Goal: Task Accomplishment & Management: Use online tool/utility

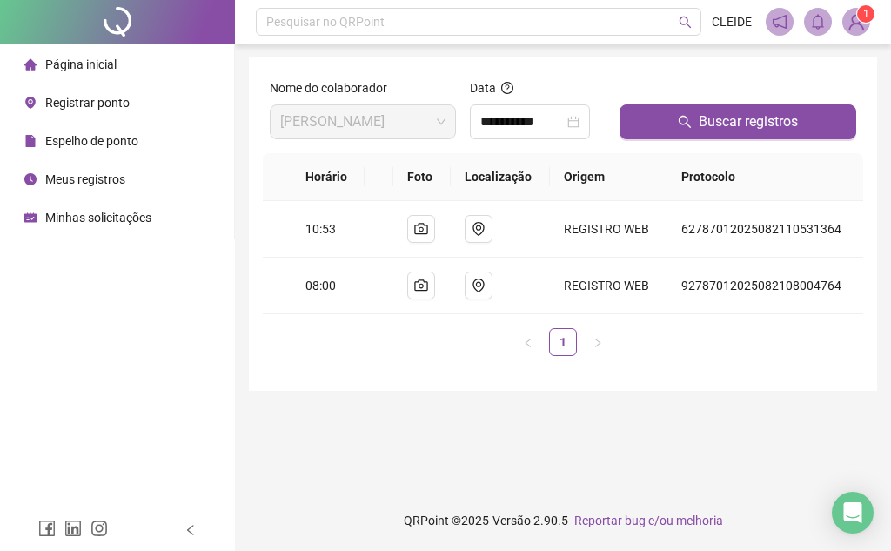
click at [66, 100] on span "Registrar ponto" at bounding box center [87, 103] width 84 height 14
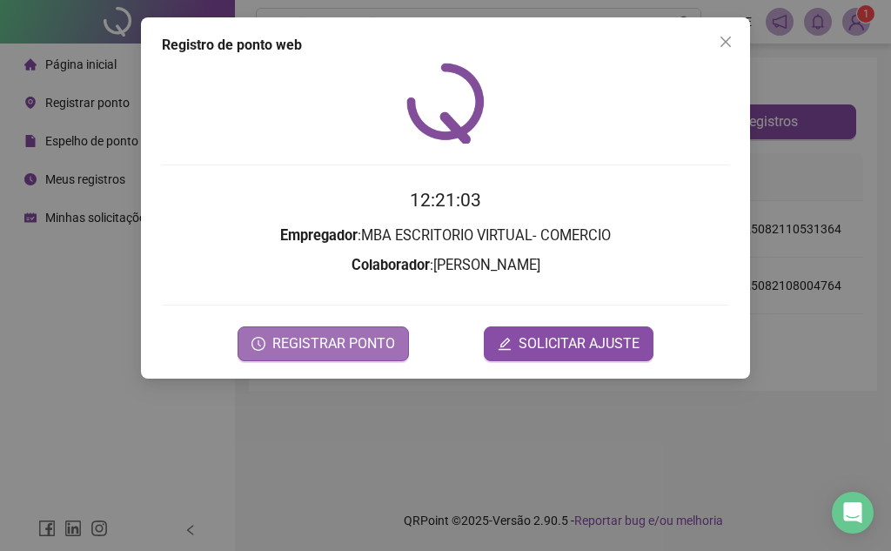
click at [355, 326] on button "REGISTRAR PONTO" at bounding box center [322, 343] width 171 height 35
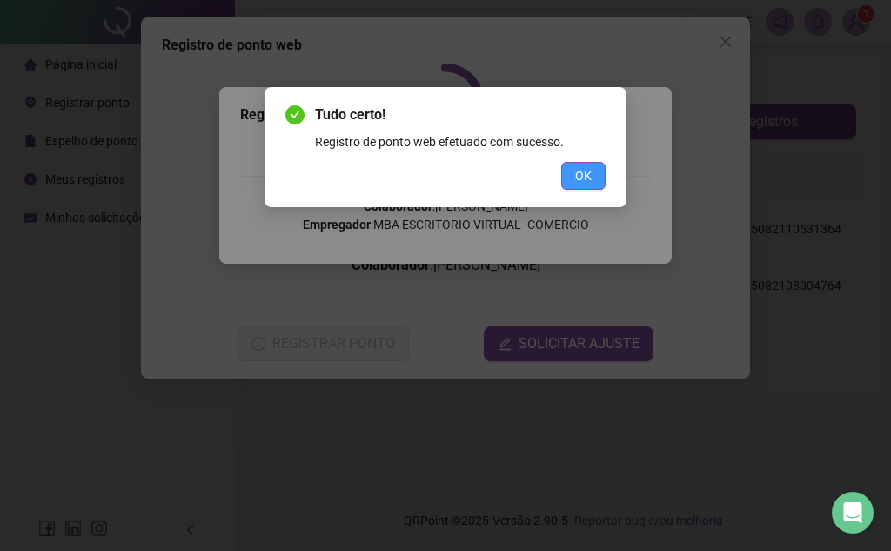
click at [584, 177] on span "OK" at bounding box center [583, 175] width 17 height 19
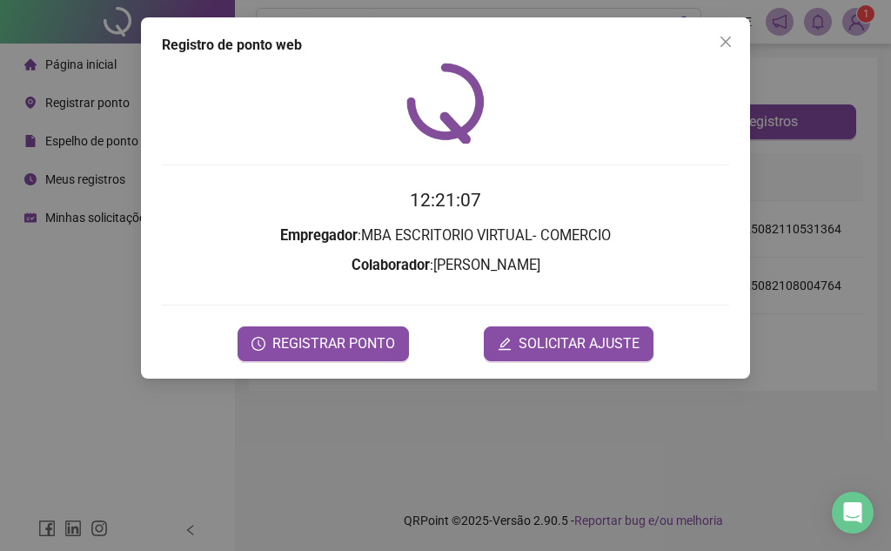
click at [97, 300] on div "Registro de ponto web 12:21:07 Empregador : MBA ESCRITORIO VIRTUAL- COMERCIO Co…" at bounding box center [445, 275] width 891 height 551
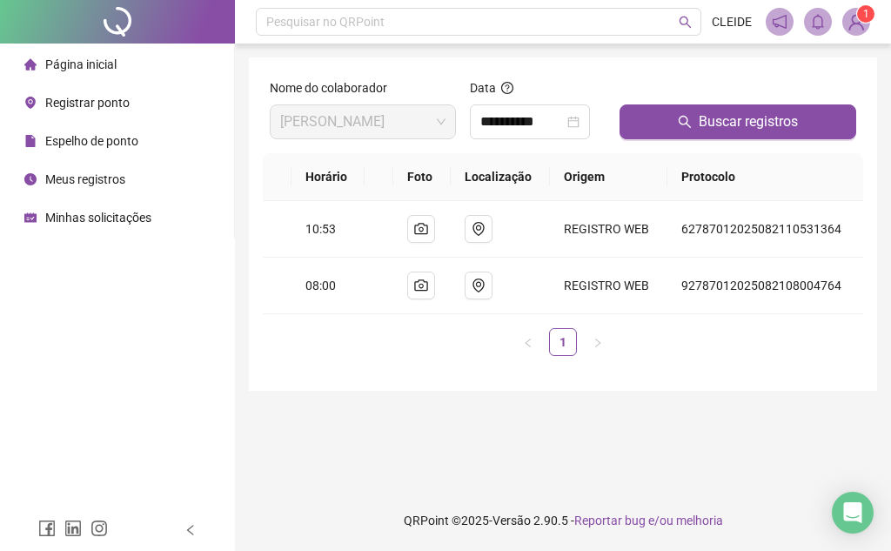
click at [120, 179] on span "Meus registros" at bounding box center [85, 179] width 80 height 14
click at [77, 181] on span "Meus registros" at bounding box center [85, 179] width 80 height 14
click at [78, 177] on span "Meus registros" at bounding box center [85, 179] width 80 height 14
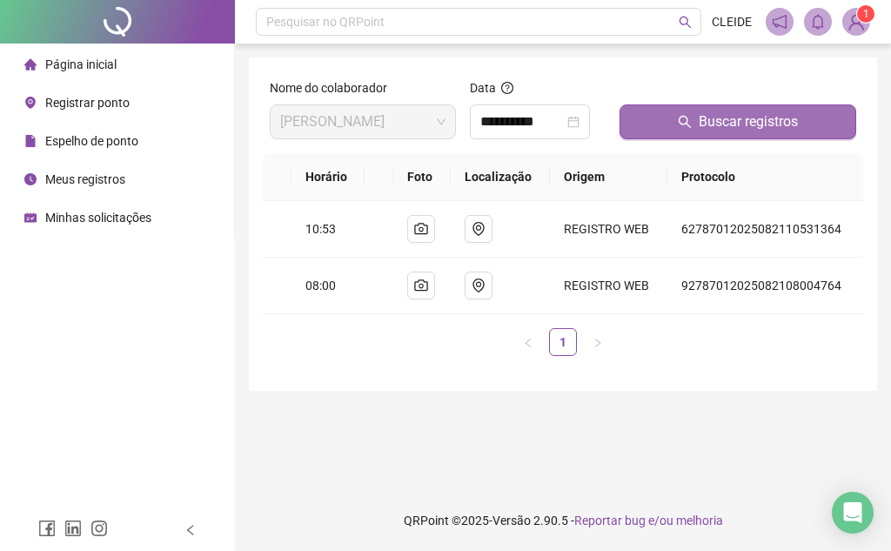
click at [707, 115] on span "Buscar registros" at bounding box center [747, 121] width 99 height 21
click at [695, 123] on button "Buscar registros" at bounding box center [737, 121] width 237 height 35
click at [739, 113] on span "Buscar registros" at bounding box center [747, 121] width 99 height 21
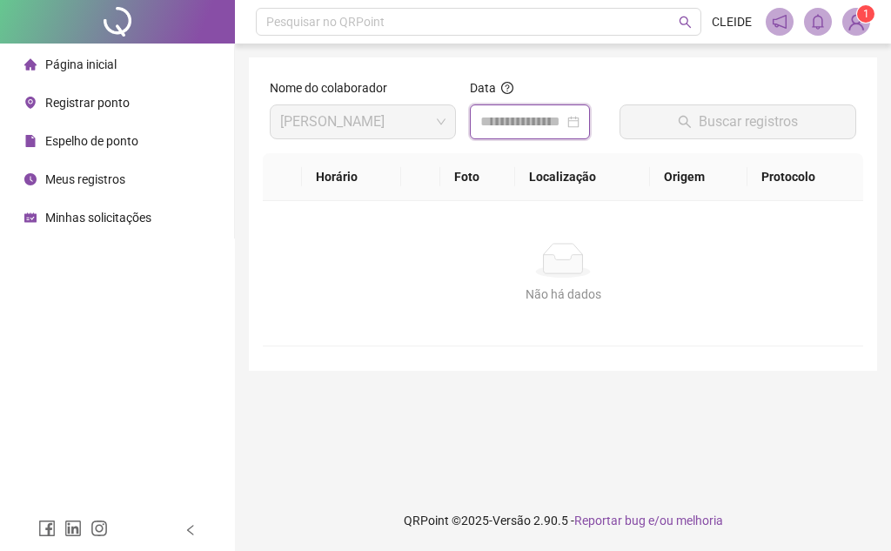
click at [554, 131] on input at bounding box center [521, 121] width 83 height 21
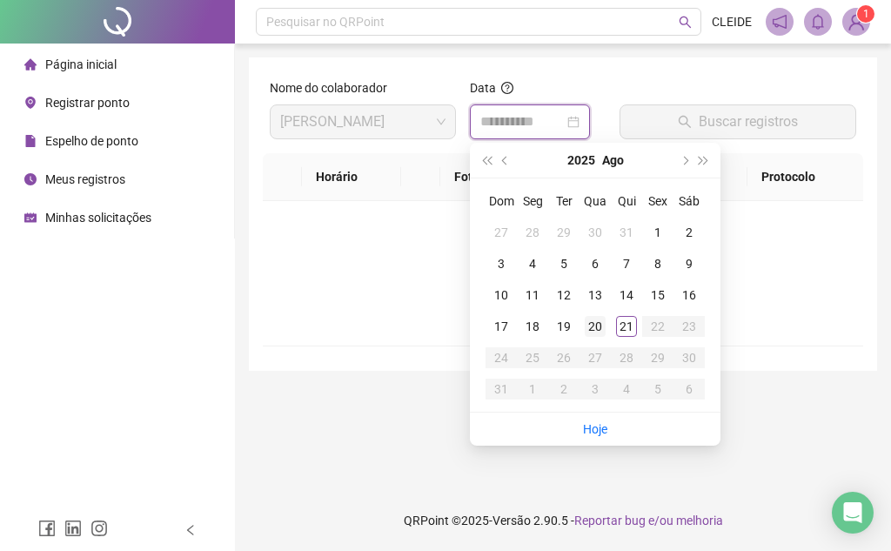
type input "**********"
click at [624, 330] on div "21" at bounding box center [626, 326] width 21 height 21
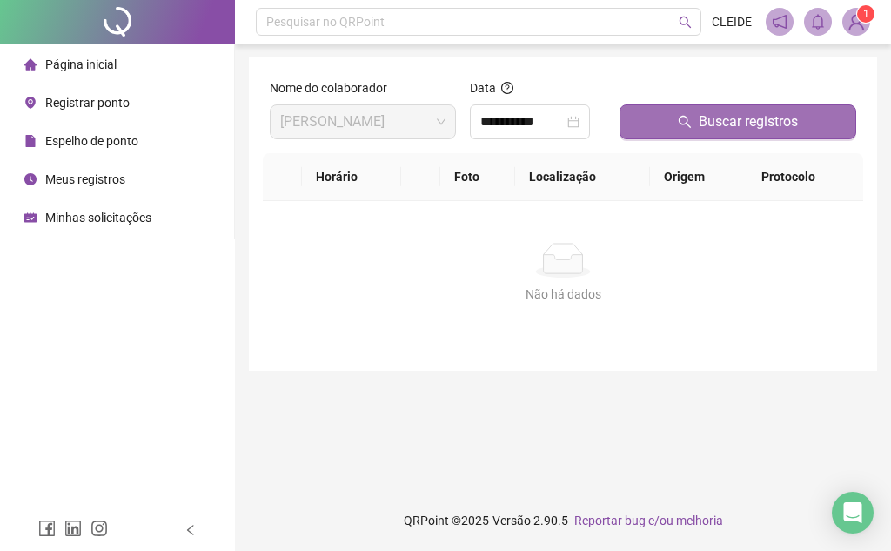
click at [767, 117] on span "Buscar registros" at bounding box center [747, 121] width 99 height 21
